Goal: Task Accomplishment & Management: Use online tool/utility

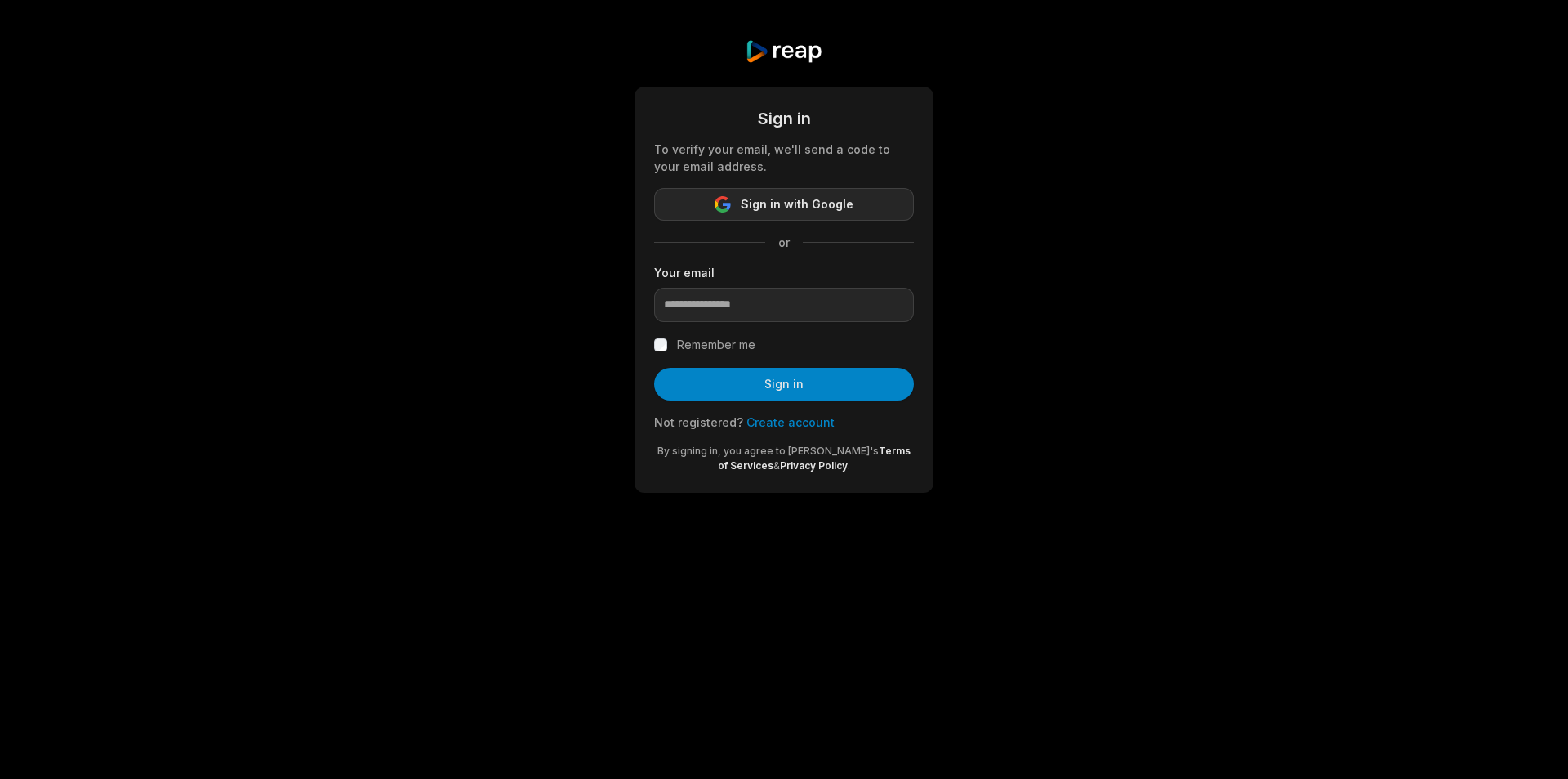
click at [735, 200] on button "Sign in with Google" at bounding box center [784, 205] width 260 height 32
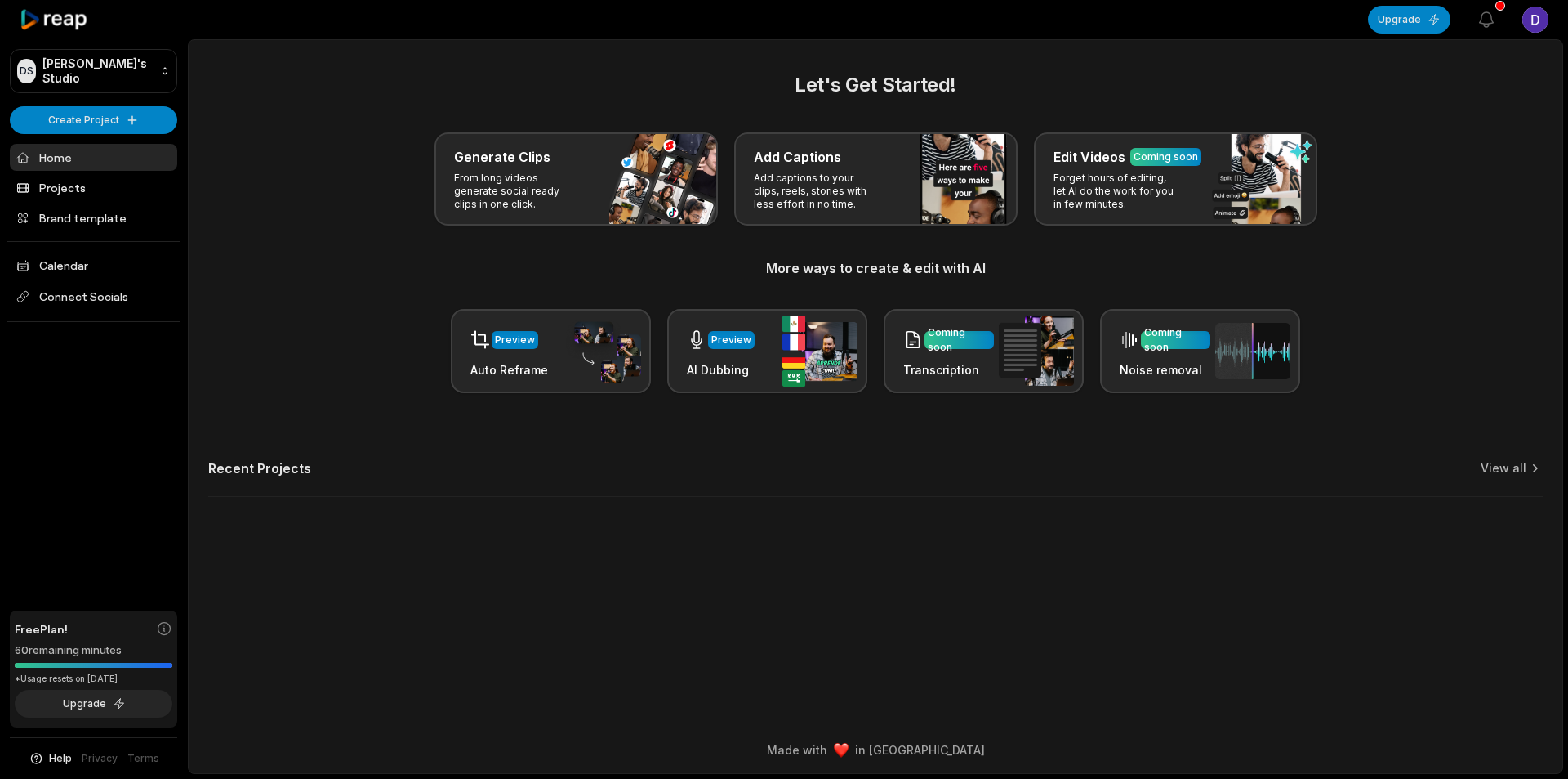
click at [1533, 17] on html "DS [PERSON_NAME]'s Studio Create Project Home Projects Brand template Calendar …" at bounding box center [784, 389] width 1568 height 779
click at [1493, 21] on html "DS [PERSON_NAME]'s Studio Create Project Home Projects Brand template Calendar …" at bounding box center [784, 389] width 1568 height 779
click at [1485, 21] on icon "button" at bounding box center [1486, 19] width 20 height 20
click at [1524, 24] on html "DS [PERSON_NAME]'s Studio Create Project Home Projects Brand template Calendar …" at bounding box center [784, 389] width 1568 height 779
click at [1545, 24] on html "DS [PERSON_NAME]'s Studio Create Project Home Projects Brand template Calendar …" at bounding box center [784, 389] width 1568 height 779
